Goal: Task Accomplishment & Management: Use online tool/utility

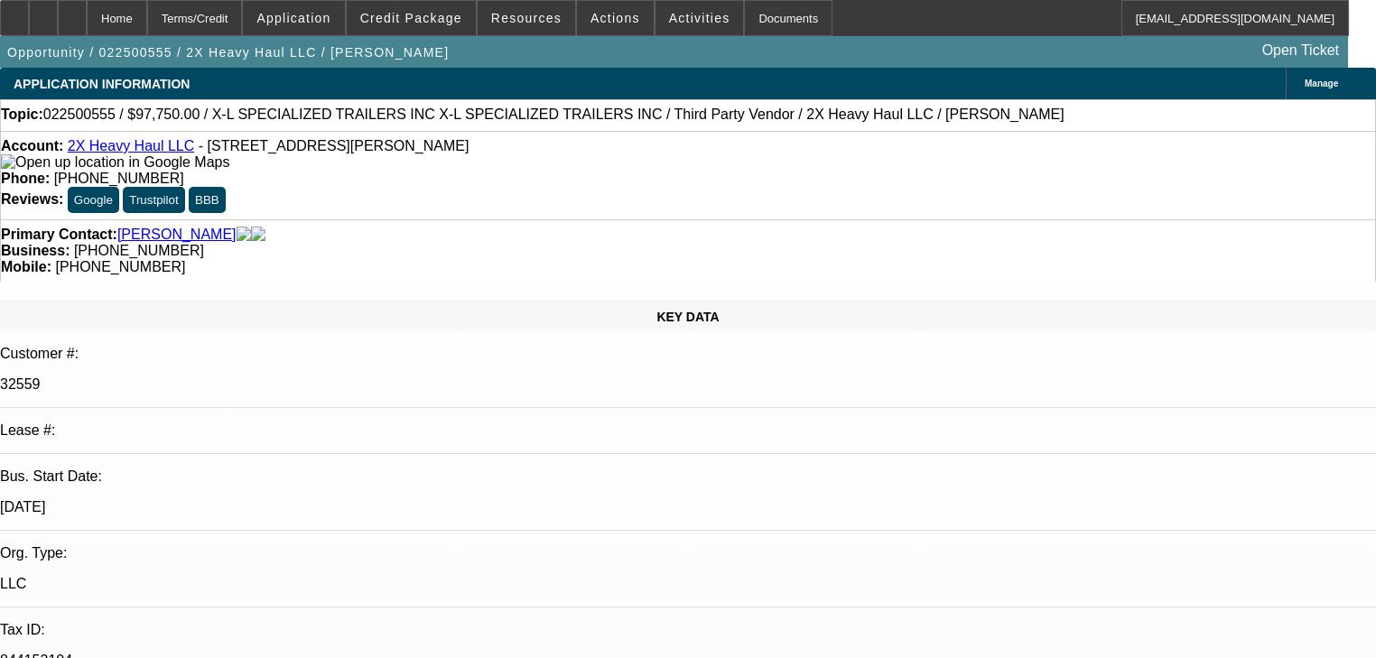
select select "0"
select select "2"
select select "0"
select select "6"
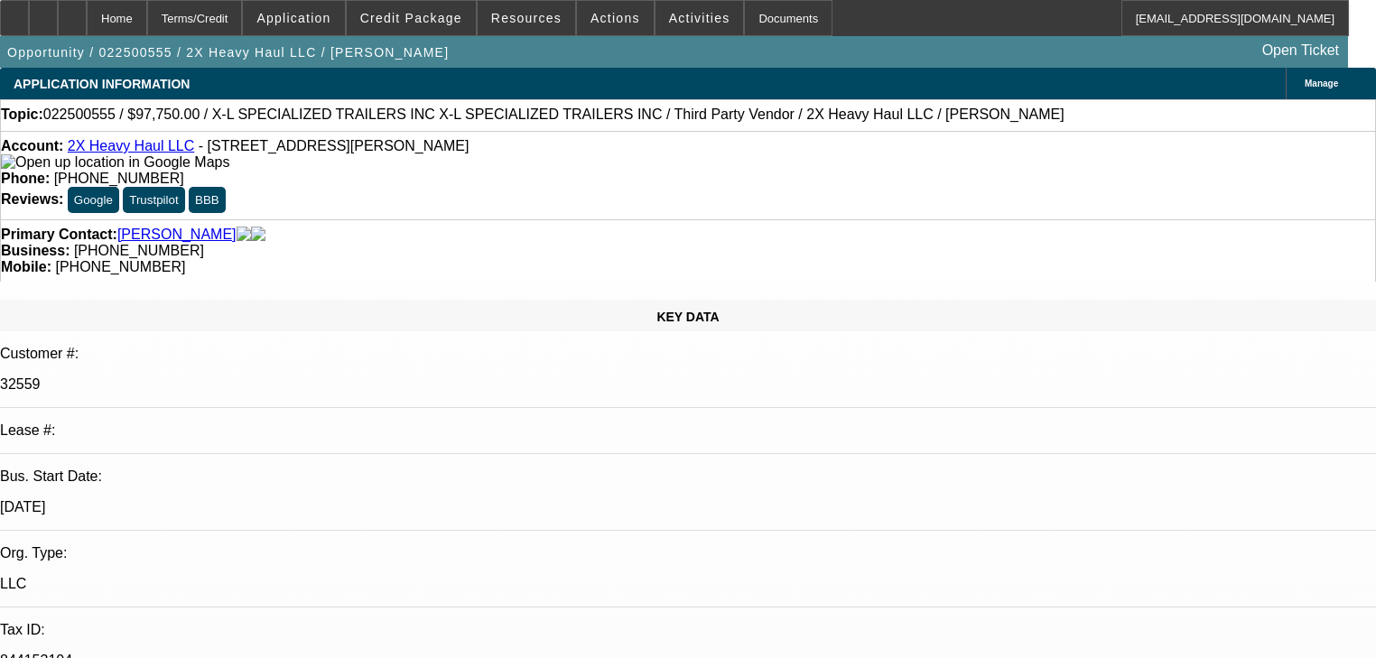
select select "0.15"
select select "2"
select select "0"
select select "6"
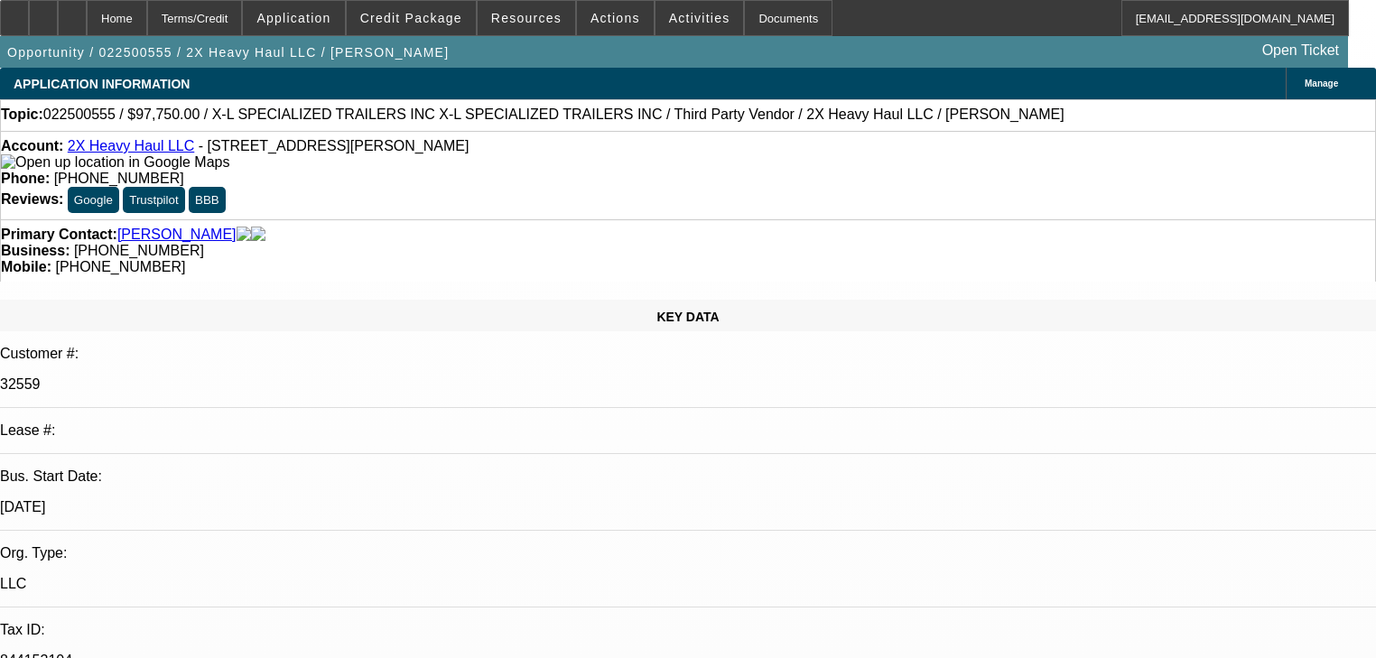
select select "0.1"
select select "0"
select select "6"
select select "0.1"
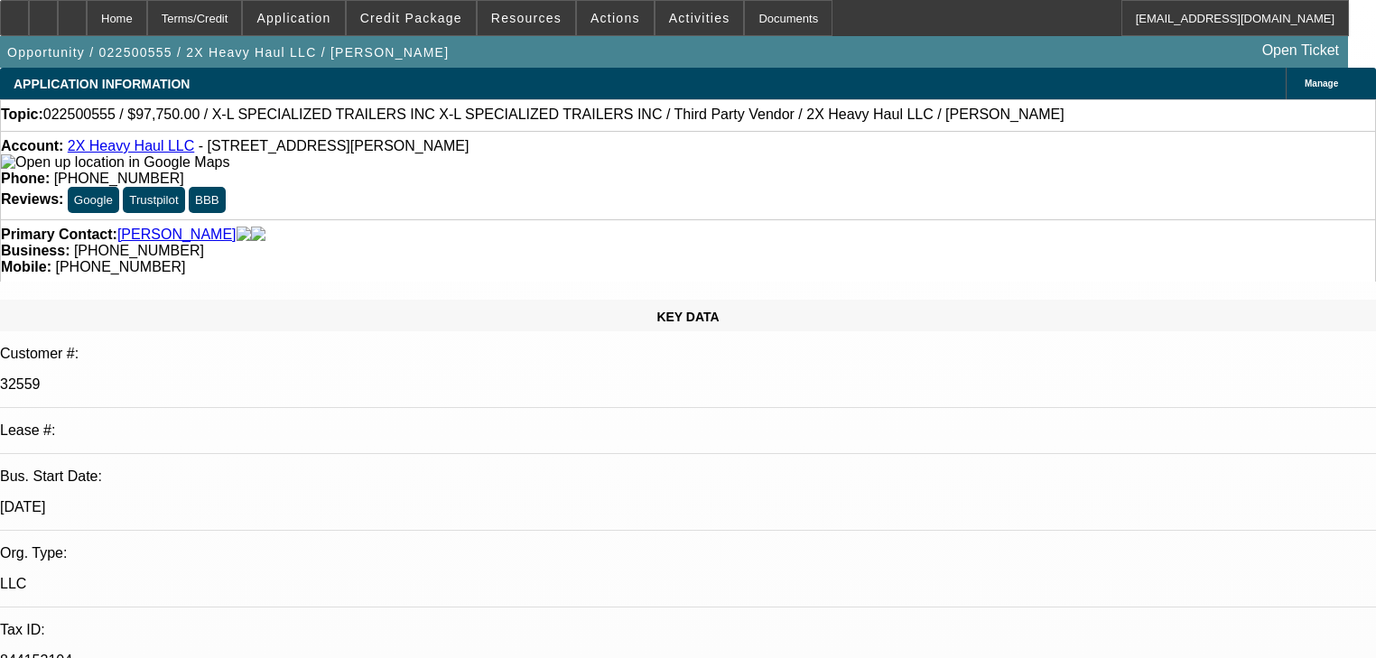
select select "0"
select select "6"
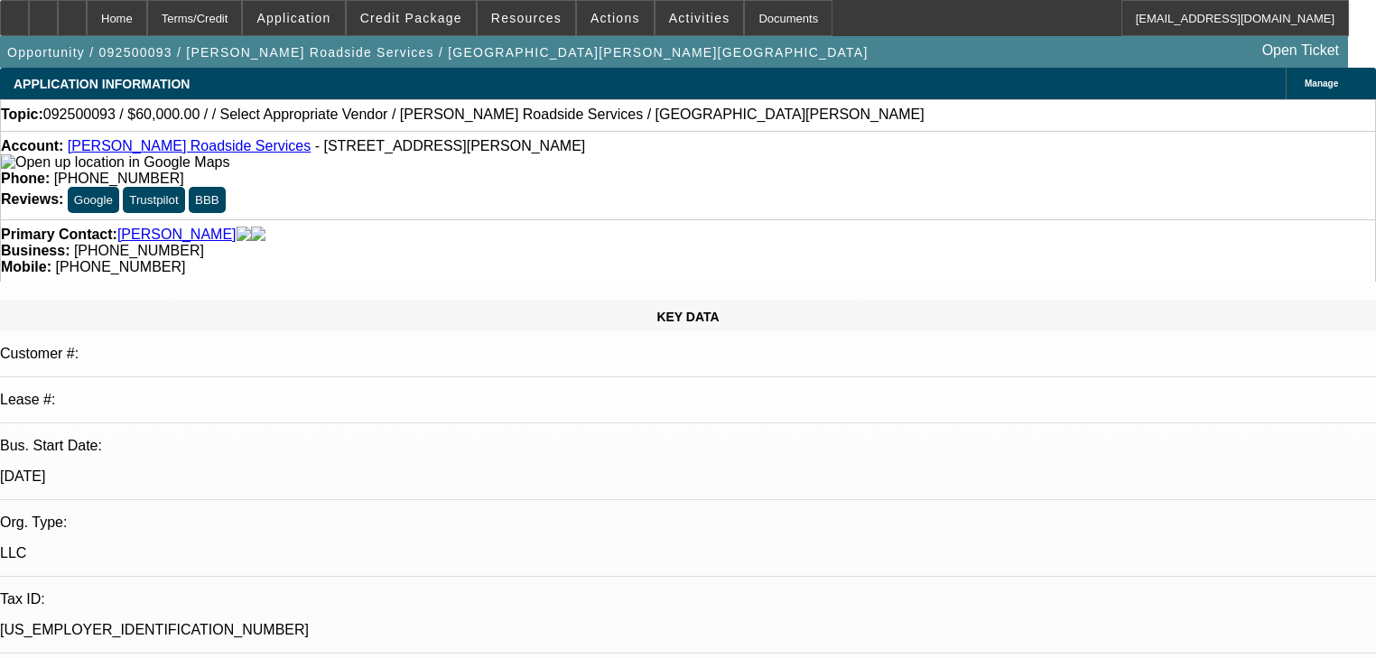
select select "0"
select select "2"
select select "0.1"
select select "4"
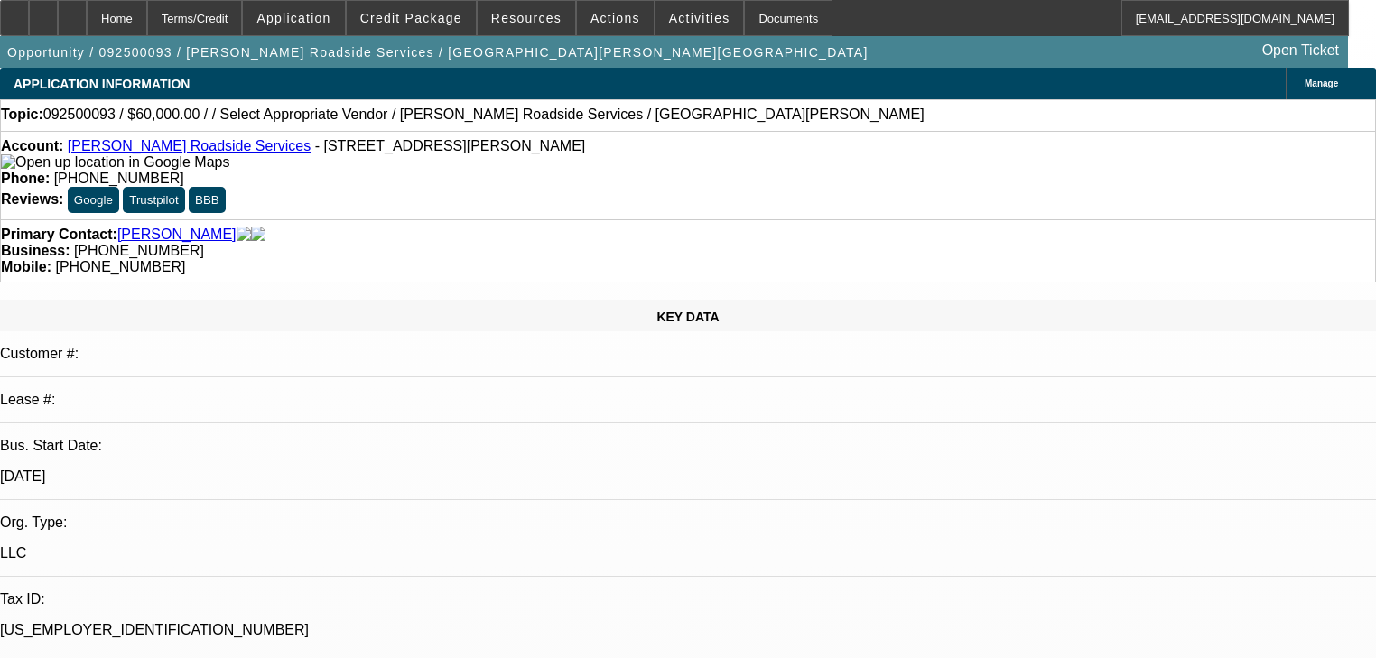
select select "0"
select select "2"
select select "0.1"
select select "4"
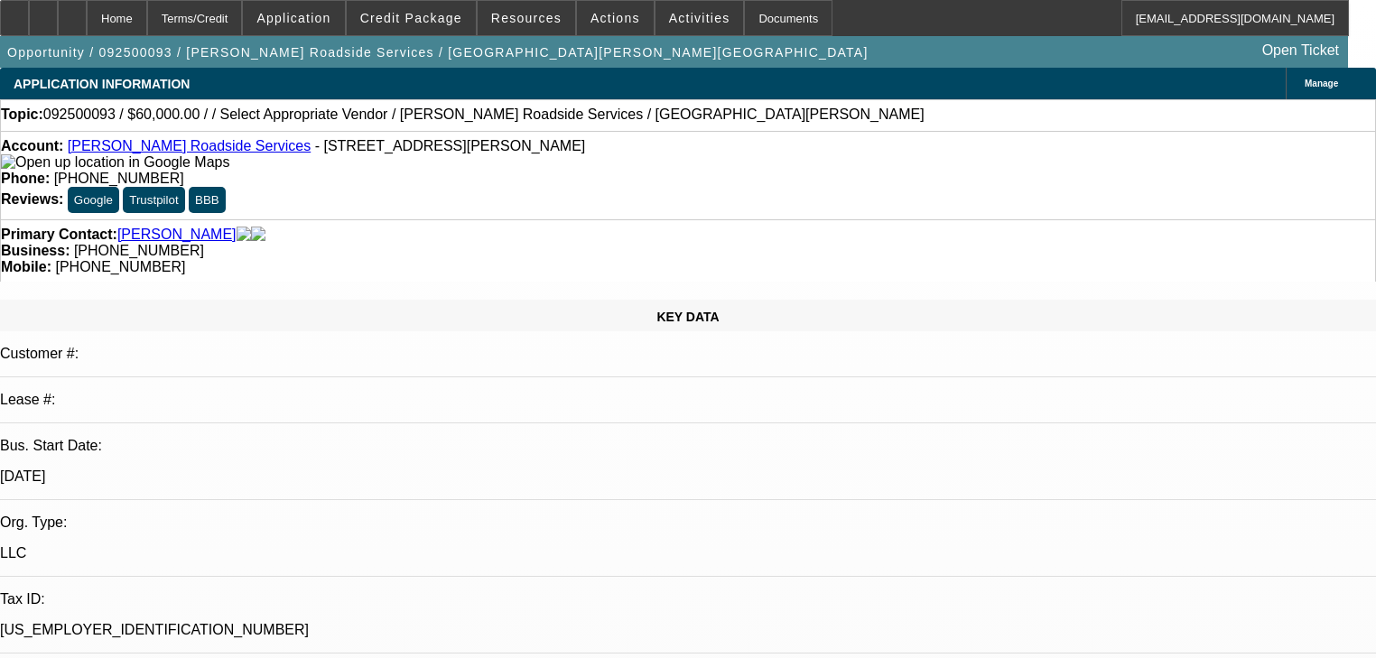
scroll to position [1351, 0]
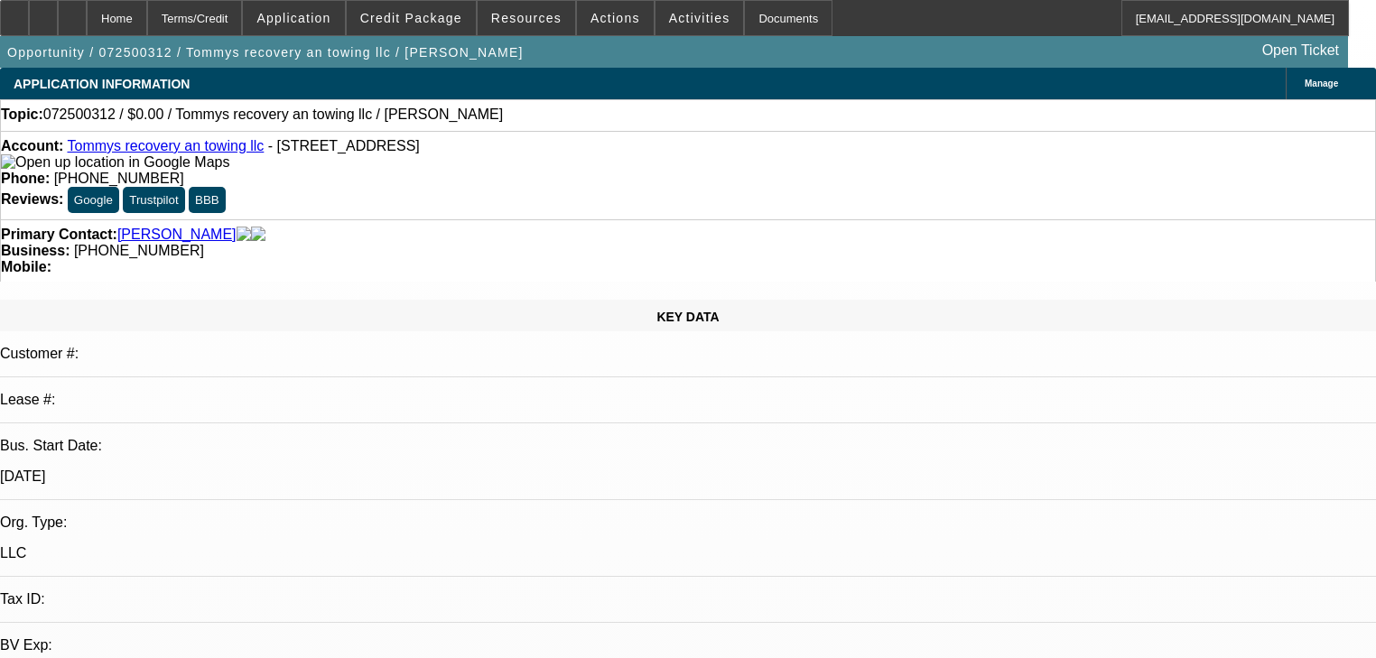
select select "0"
select select "2"
select select "0.1"
select select "4"
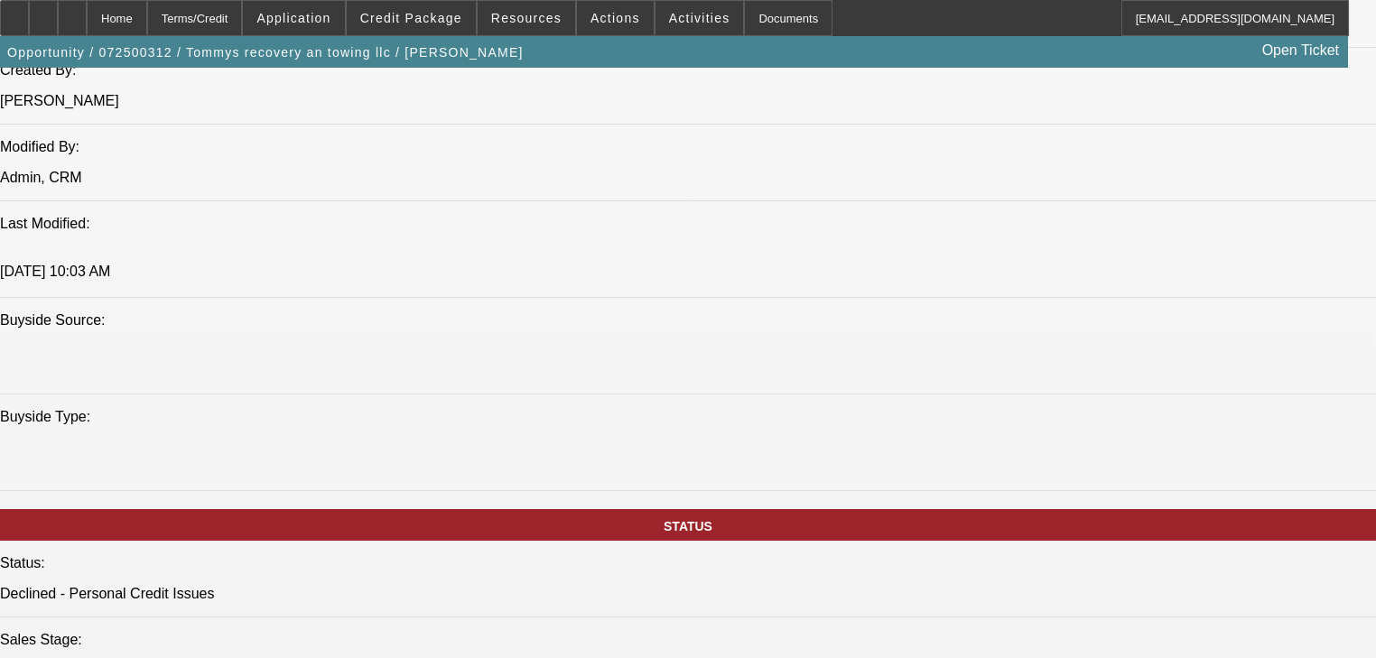
scroll to position [1517, 0]
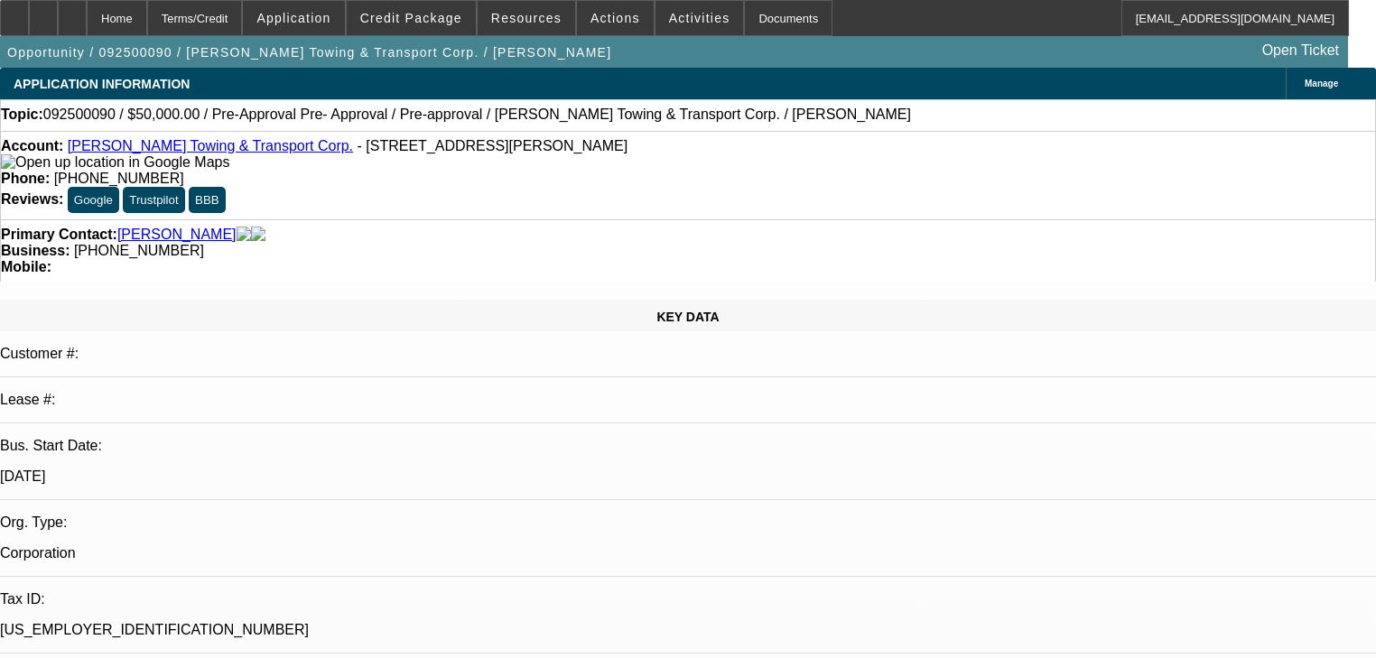
select select "0"
select select "0.1"
select select "0"
select select "2"
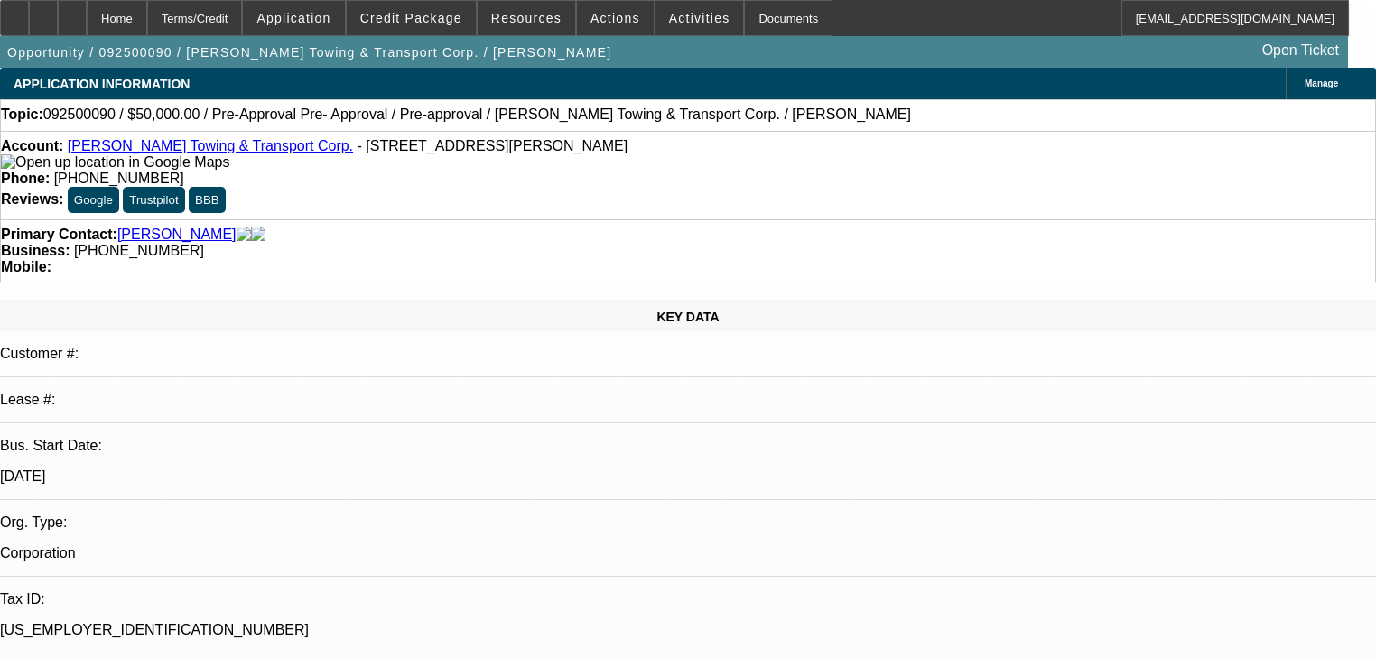
select select "2"
select select "0.1"
select select "0"
select select "2"
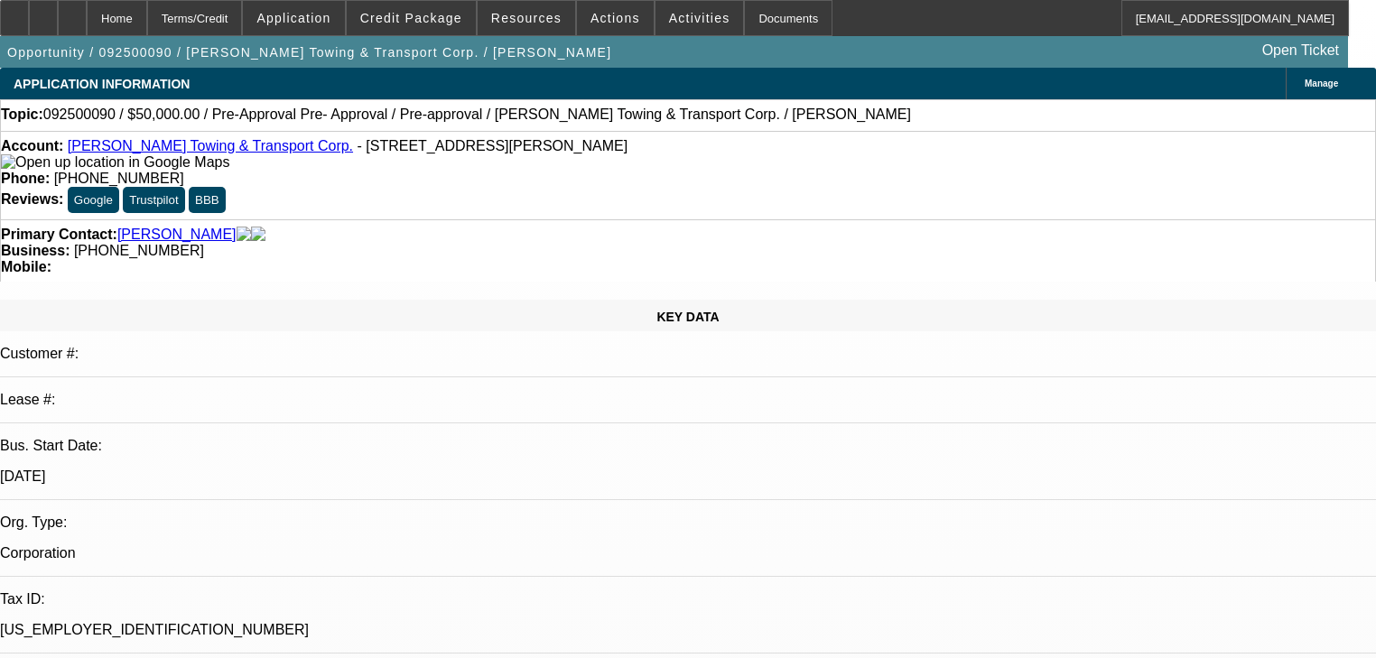
select select "0.1"
select select "0"
select select "0.1"
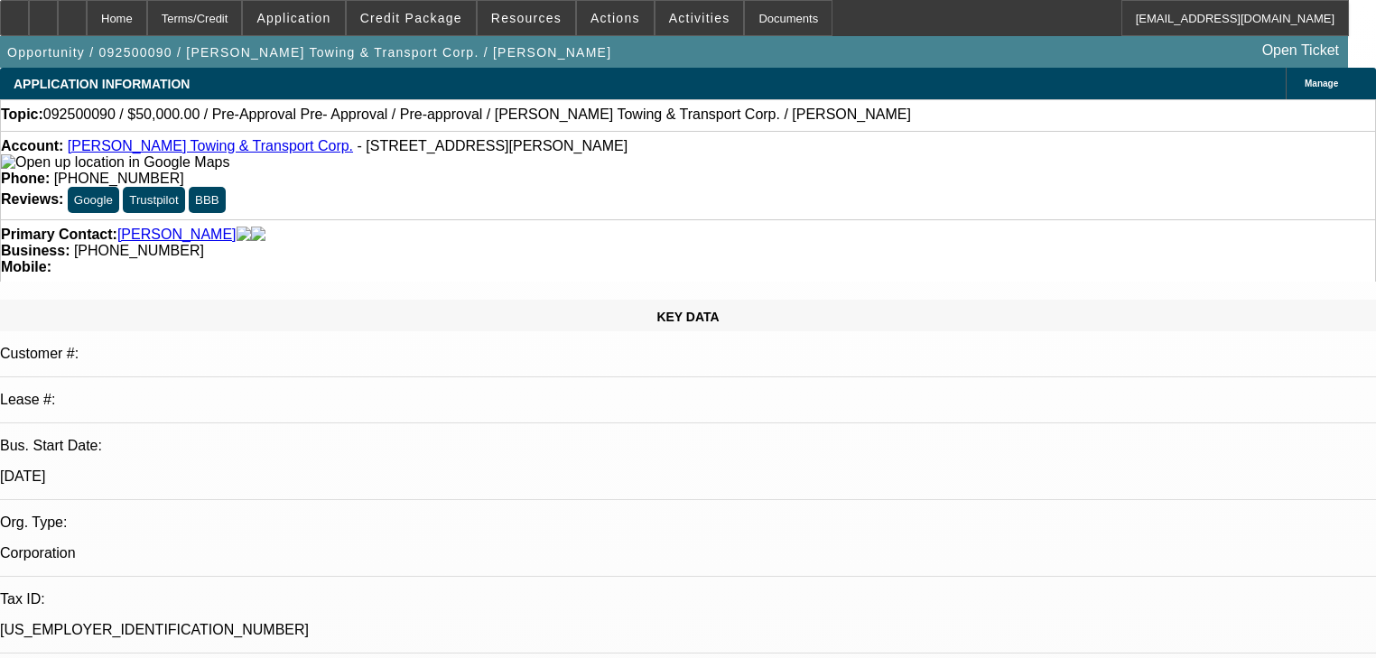
select select "4"
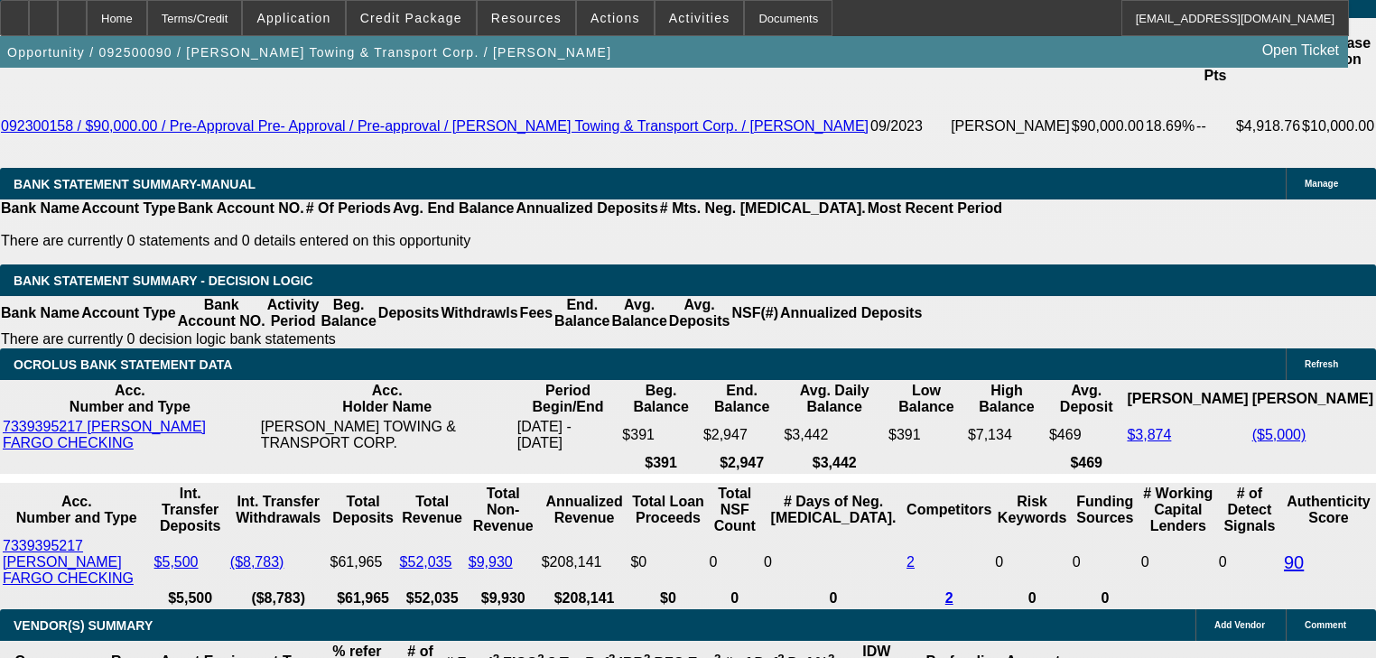
scroll to position [2961, 0]
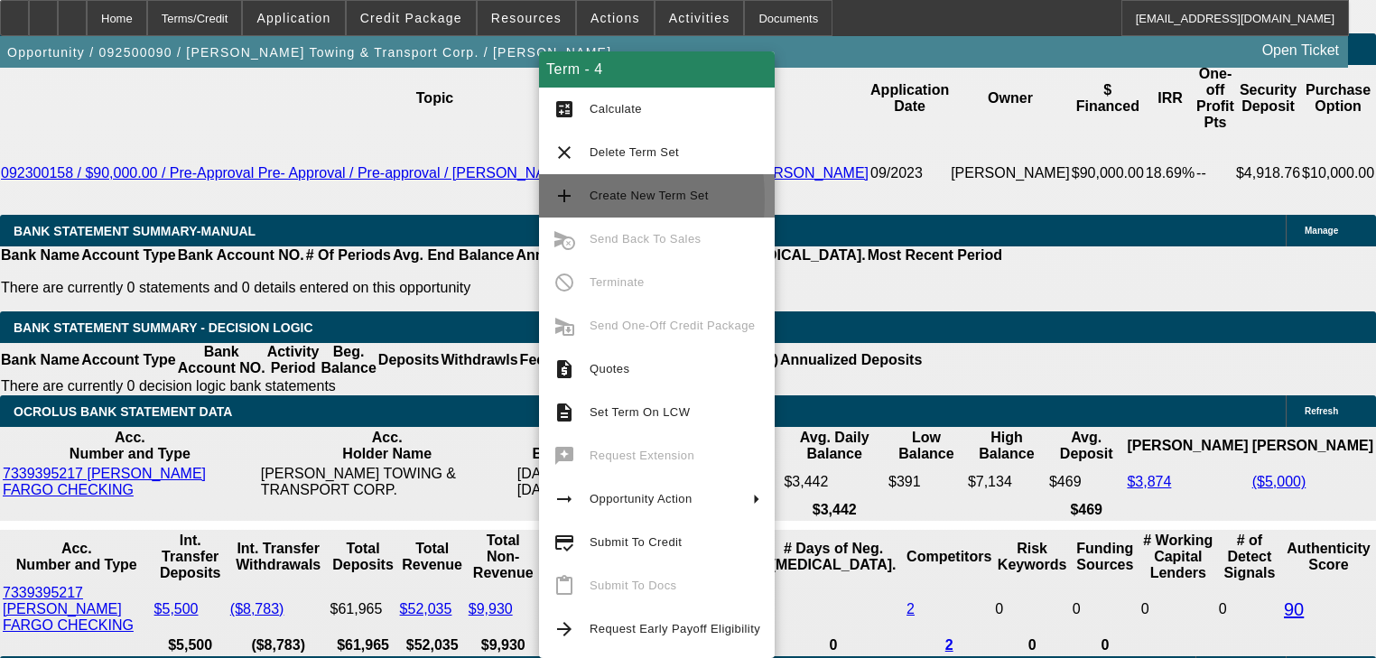
click at [545, 200] on button "add Create New Term Set" at bounding box center [657, 195] width 236 height 43
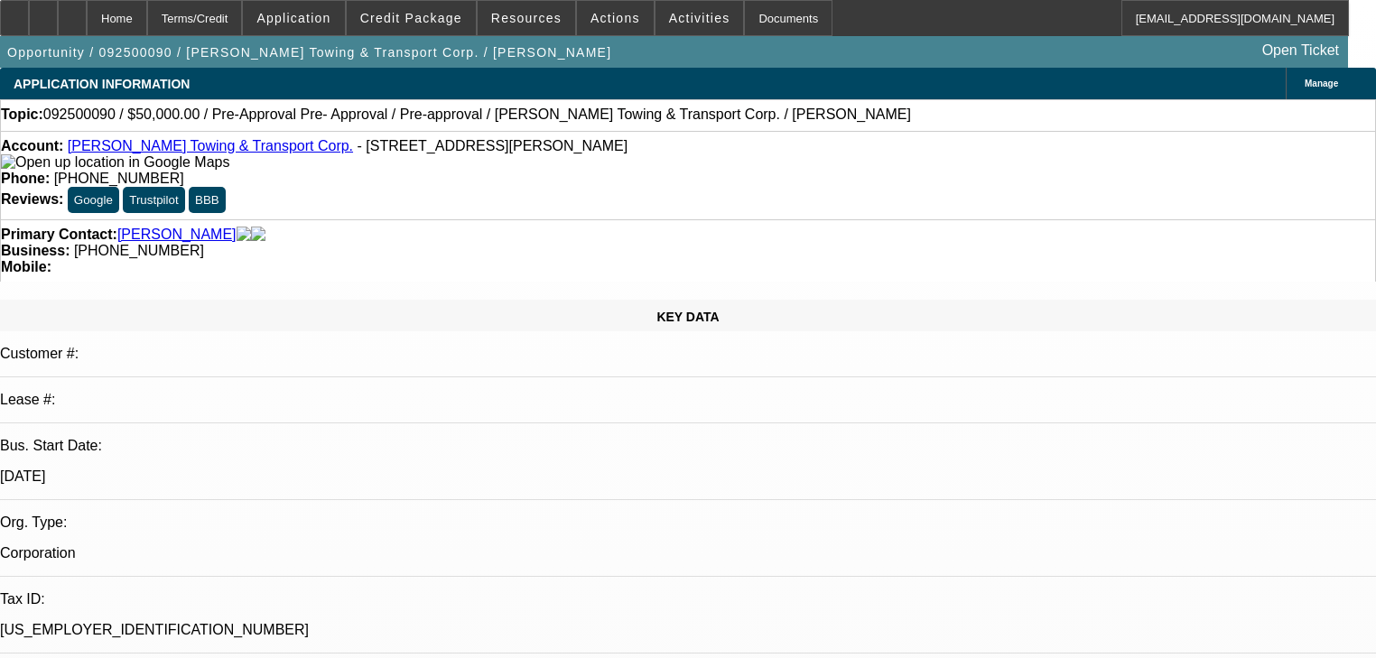
select select "0"
select select "2"
select select "0.1"
select select "4"
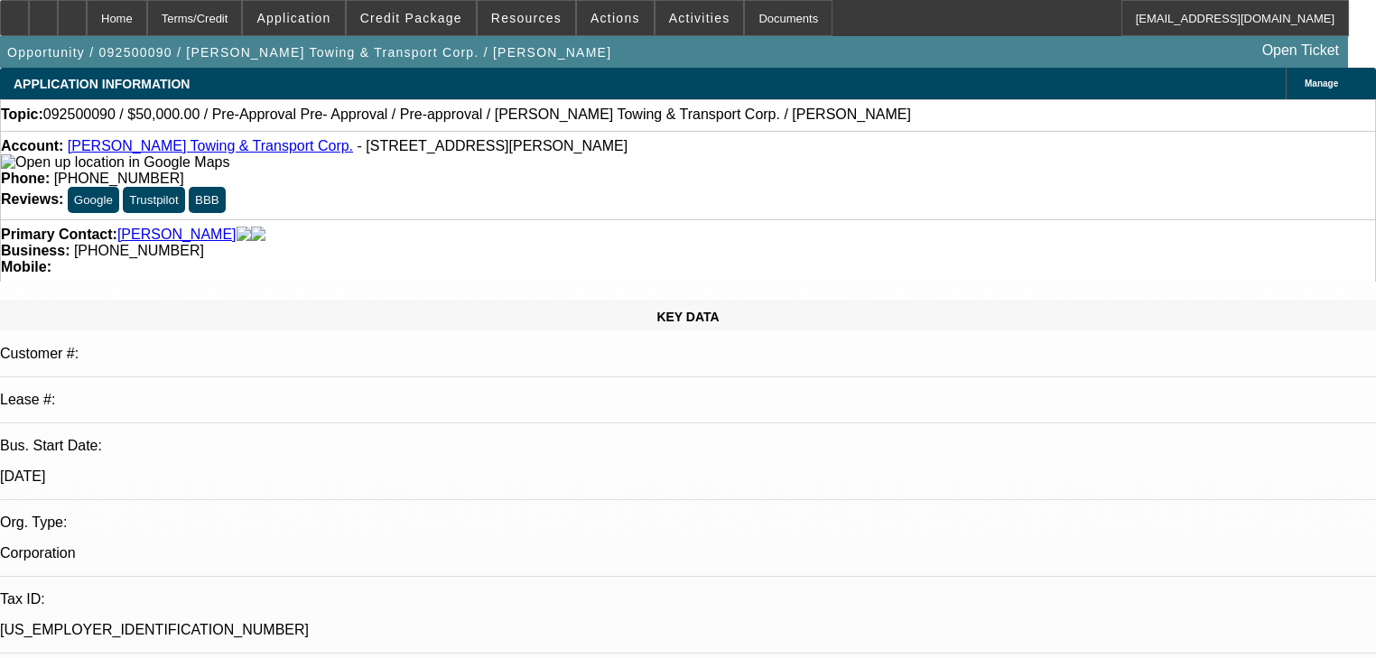
select select "0"
select select "0.1"
select select "4"
select select "0"
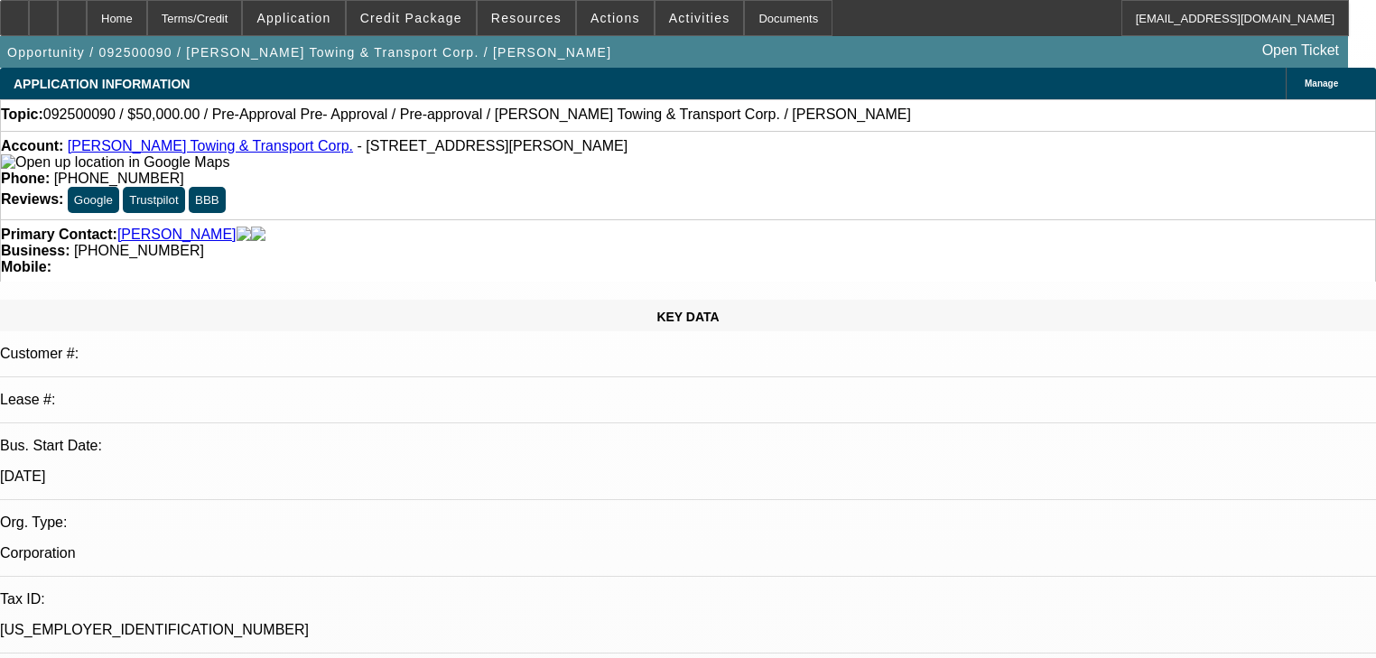
select select "2"
select select "0.1"
select select "4"
select select "0"
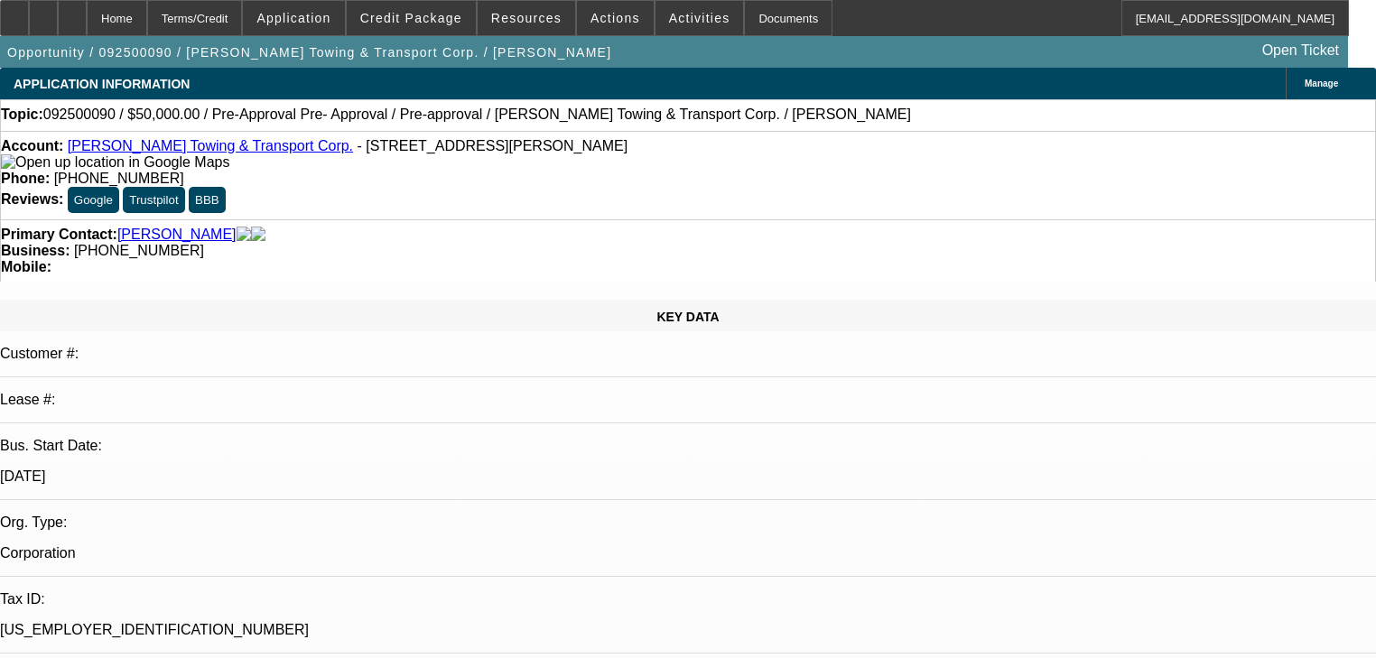
select select "2"
select select "0.1"
select select "4"
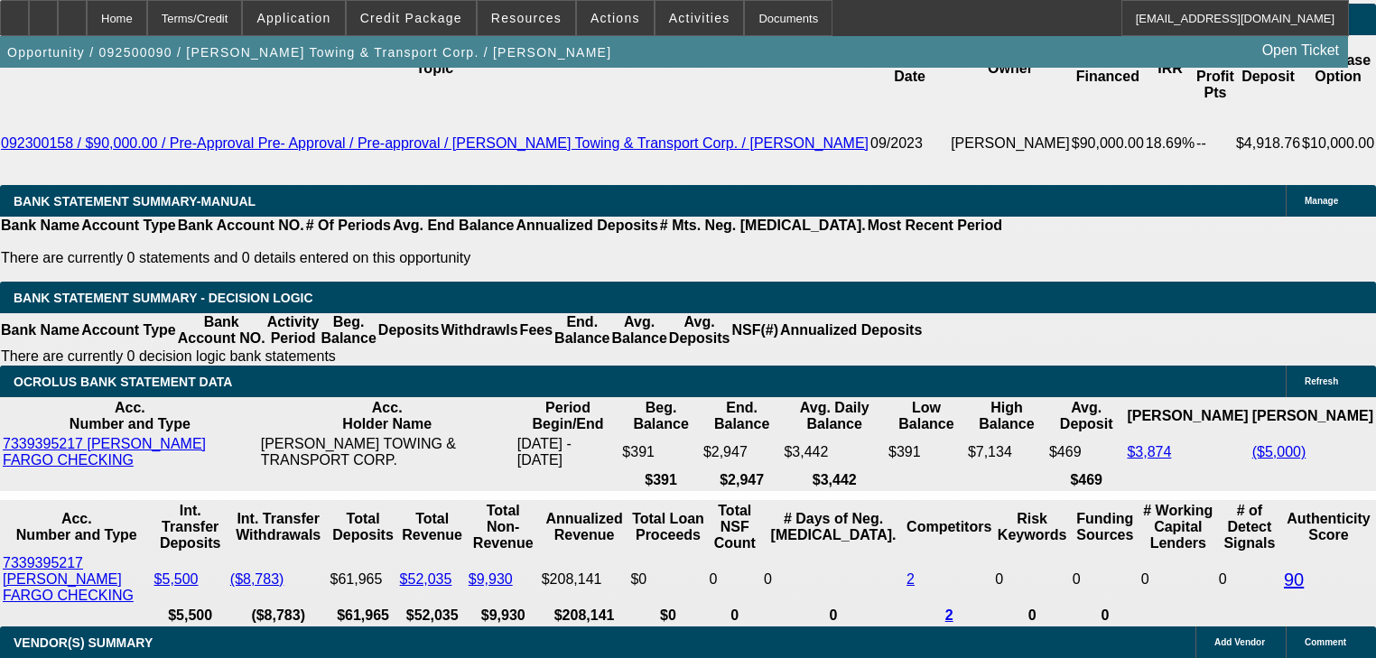
scroll to position [3034, 0]
